Goal: Task Accomplishment & Management: Manage account settings

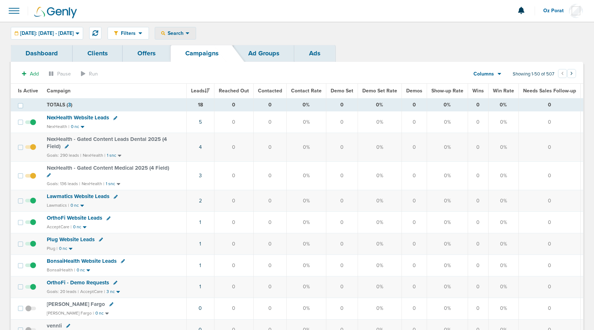
click at [196, 30] on div "Search" at bounding box center [175, 33] width 41 height 12
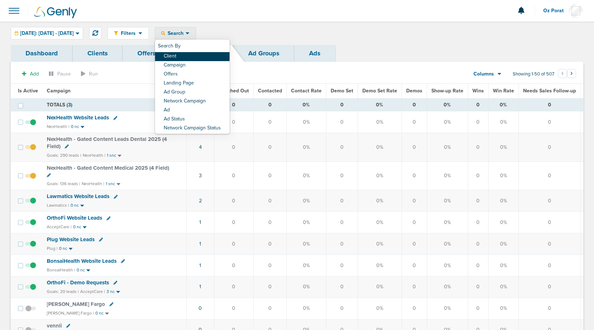
click at [204, 56] on link "Client" at bounding box center [192, 56] width 74 height 9
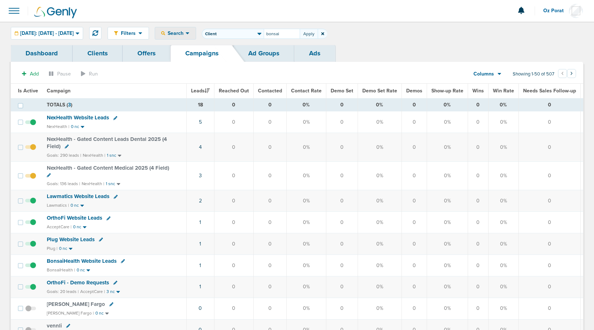
type input "bonsai"
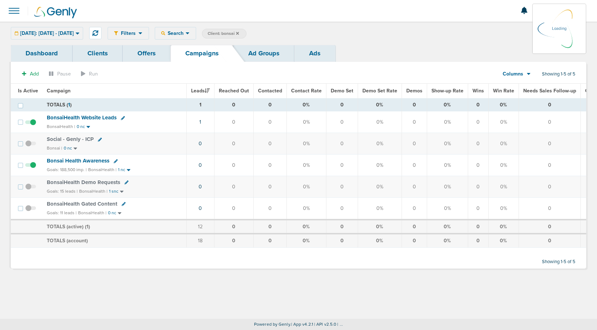
click at [65, 33] on div "[DATE]: [DATE] - [DATE] [DATE] [DATE] Last 7 Days Last 14 Days This Month Last …" at bounding box center [47, 33] width 72 height 13
click at [65, 33] on span "[DATE]: [DATE] - [DATE]" at bounding box center [47, 33] width 54 height 5
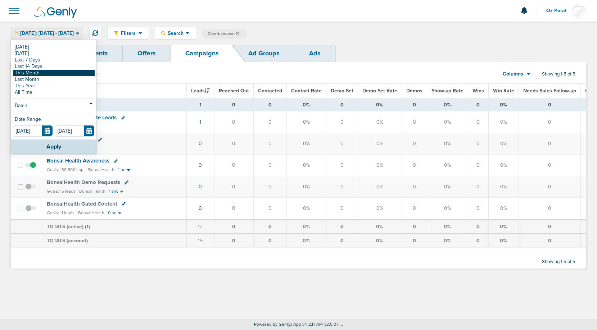
click at [44, 74] on link "This Month" at bounding box center [54, 73] width 82 height 6
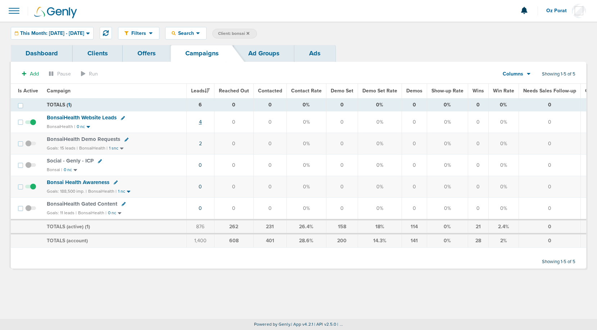
click at [199, 122] on link "4" at bounding box center [200, 122] width 3 height 6
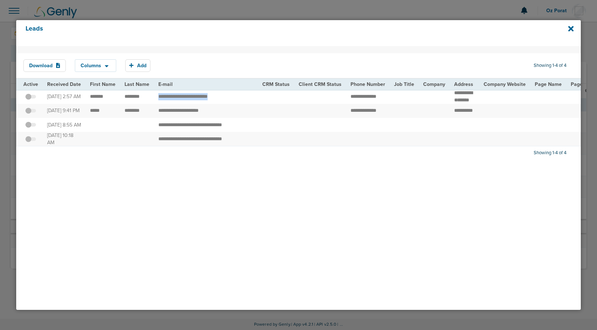
drag, startPoint x: 229, startPoint y: 100, endPoint x: 153, endPoint y: 102, distance: 76.7
click at [154, 102] on td "**********" at bounding box center [206, 97] width 104 height 14
click at [31, 114] on span at bounding box center [30, 114] width 11 height 0
click at [31, 112] on input "checkbox" at bounding box center [31, 112] width 0 height 0
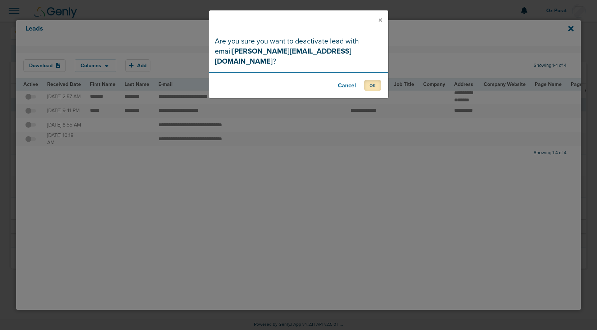
click at [378, 80] on button "OK" at bounding box center [372, 85] width 17 height 11
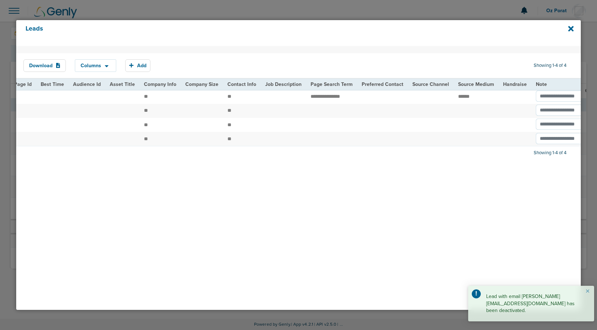
scroll to position [0, 842]
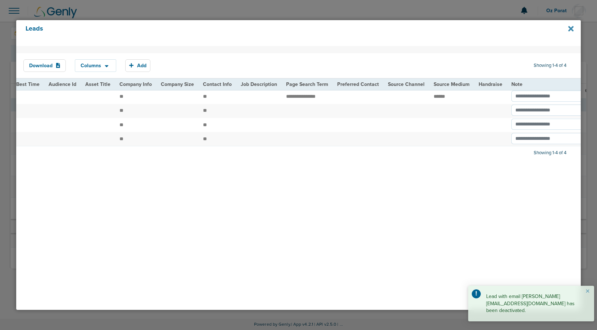
click at [571, 25] on icon at bounding box center [570, 29] width 5 height 8
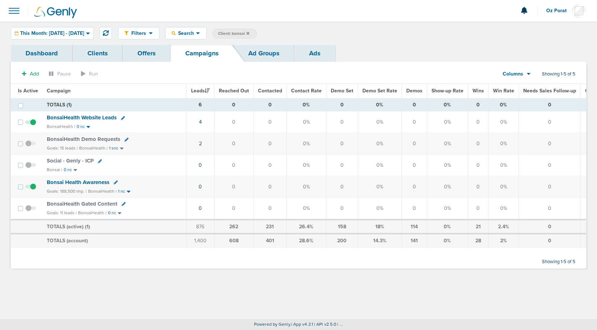
click at [557, 9] on span "Oz Porat" at bounding box center [559, 10] width 26 height 5
click at [540, 28] on link "Sign Out" at bounding box center [550, 31] width 72 height 9
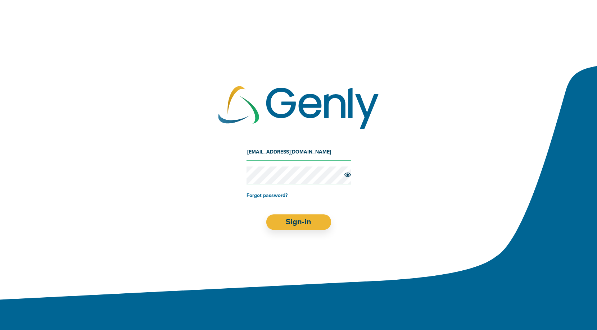
click at [267, 152] on input "[EMAIL_ADDRESS][DOMAIN_NAME]" at bounding box center [298, 152] width 104 height 17
type input "[EMAIL_ADDRESS][DOMAIN_NAME]"
click at [297, 222] on button "Sign-in" at bounding box center [298, 221] width 65 height 15
